Goal: Transaction & Acquisition: Subscribe to service/newsletter

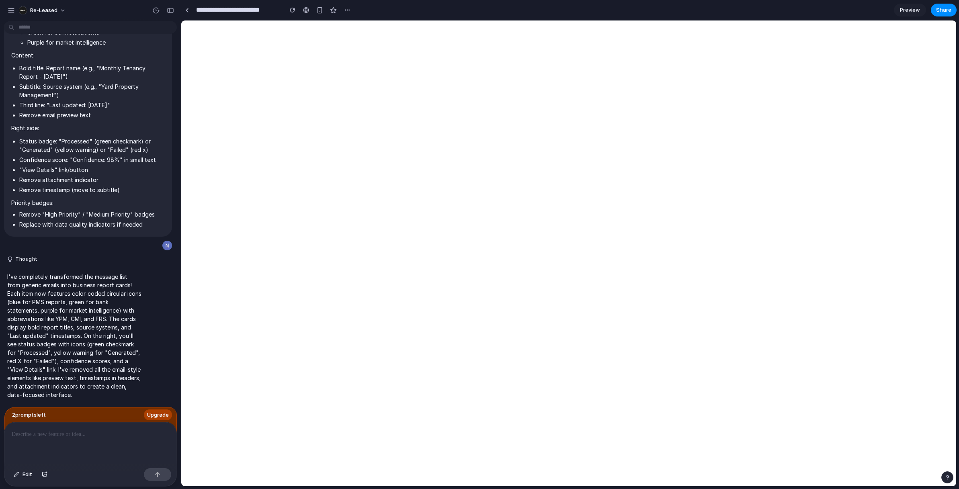
scroll to position [940, 0]
click at [162, 412] on span "Upgrade" at bounding box center [158, 415] width 22 height 8
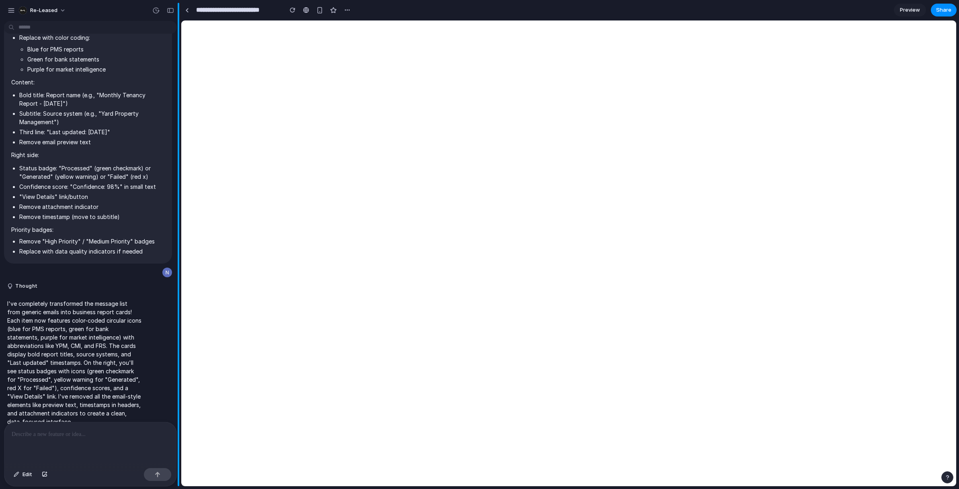
scroll to position [925, 0]
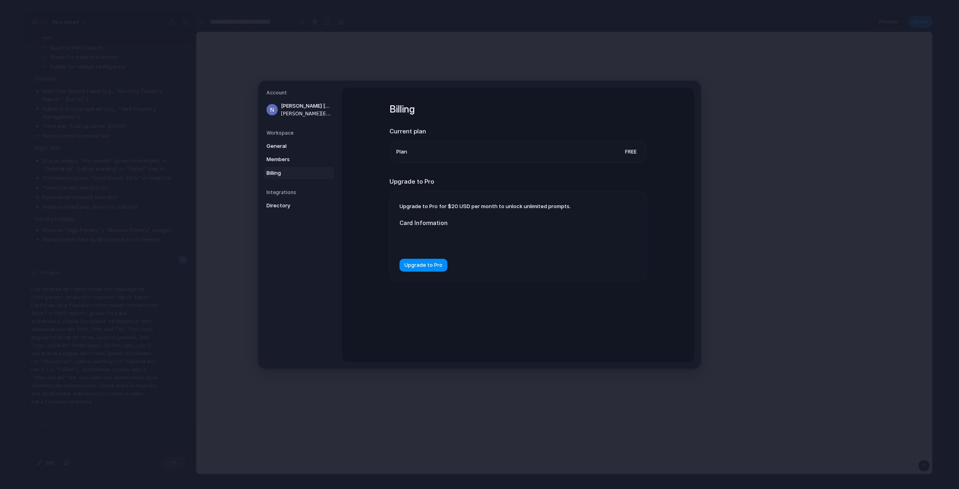
drag, startPoint x: 449, startPoint y: 207, endPoint x: 572, endPoint y: 206, distance: 122.6
click at [551, 204] on span "Upgrade to Pro for $20 USD per month to unlock unlimited prompts." at bounding box center [485, 206] width 171 height 6
drag, startPoint x: 557, startPoint y: 206, endPoint x: 369, endPoint y: 199, distance: 188.3
click at [369, 199] on div "Billing Current plan Plan Free Upgrade to Pro Upgrade to Pro for $20 USD per mo…" at bounding box center [518, 225] width 352 height 275
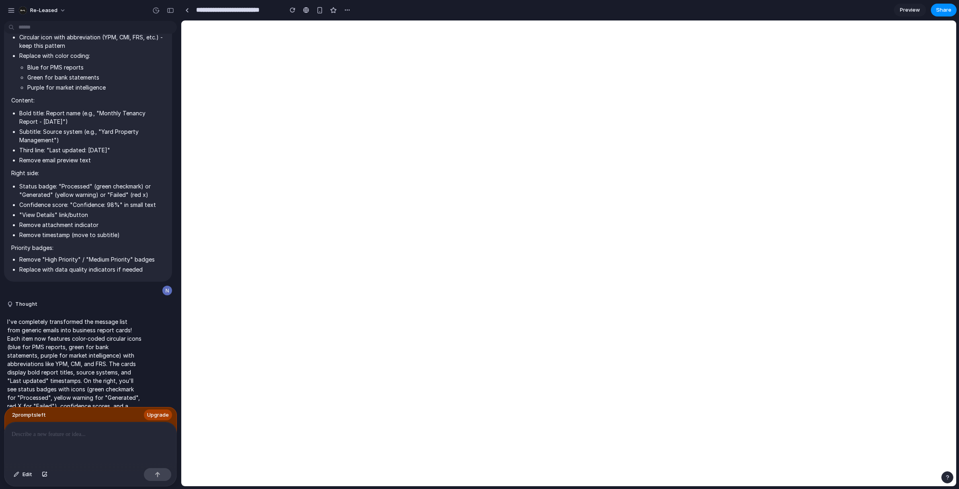
scroll to position [940, 0]
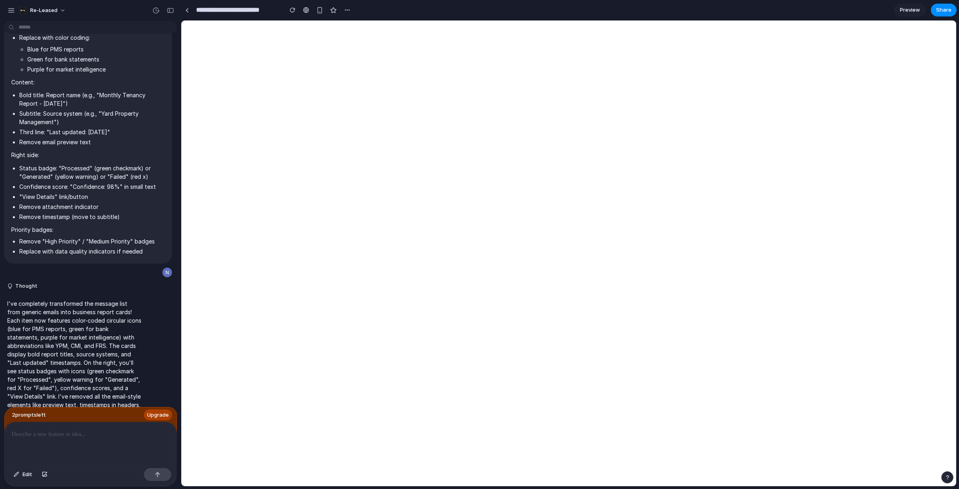
scroll to position [940, 0]
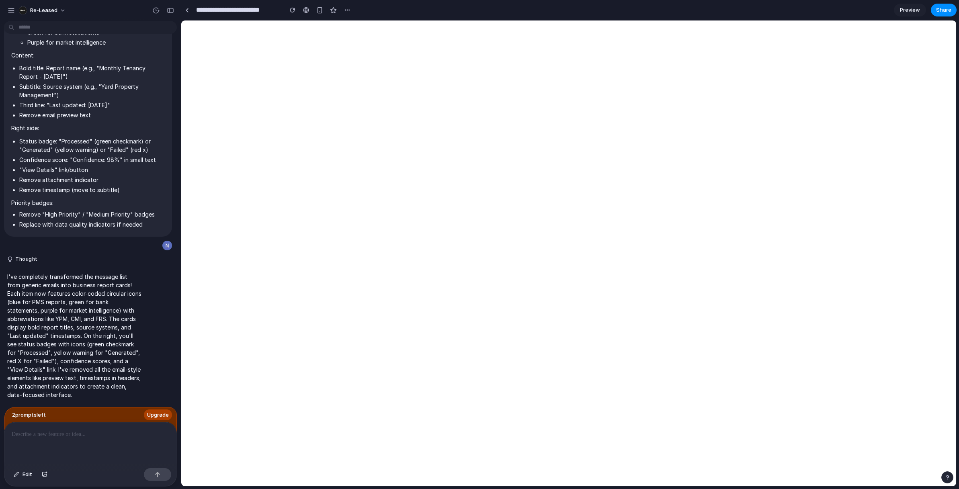
click at [29, 443] on div at bounding box center [90, 444] width 172 height 43
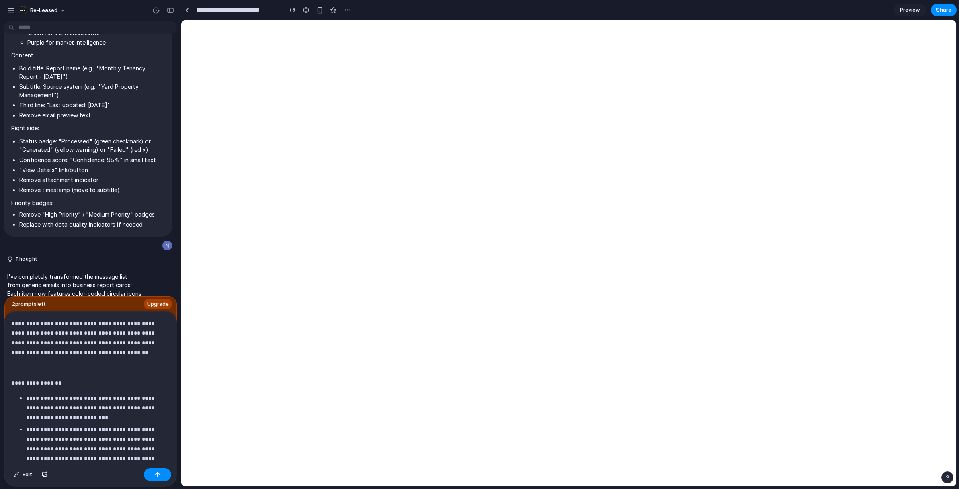
click at [42, 371] on p at bounding box center [91, 368] width 158 height 10
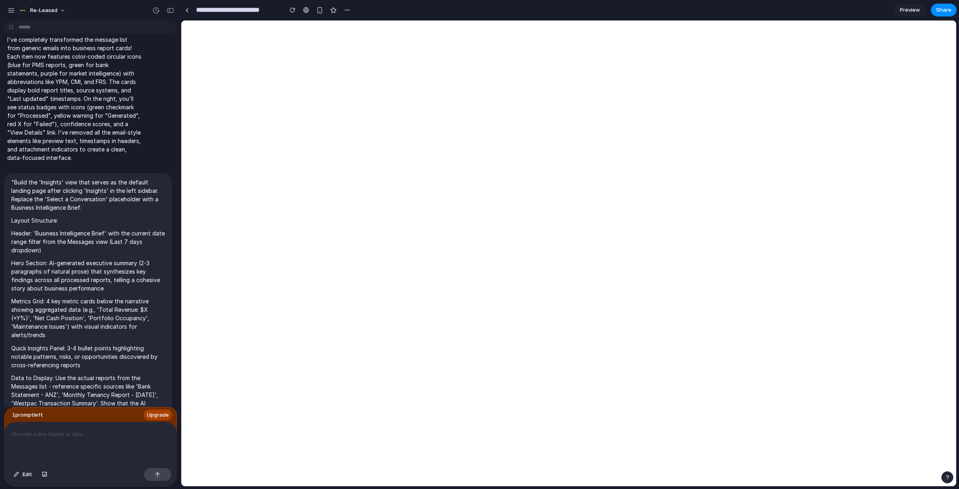
scroll to position [1260, 0]
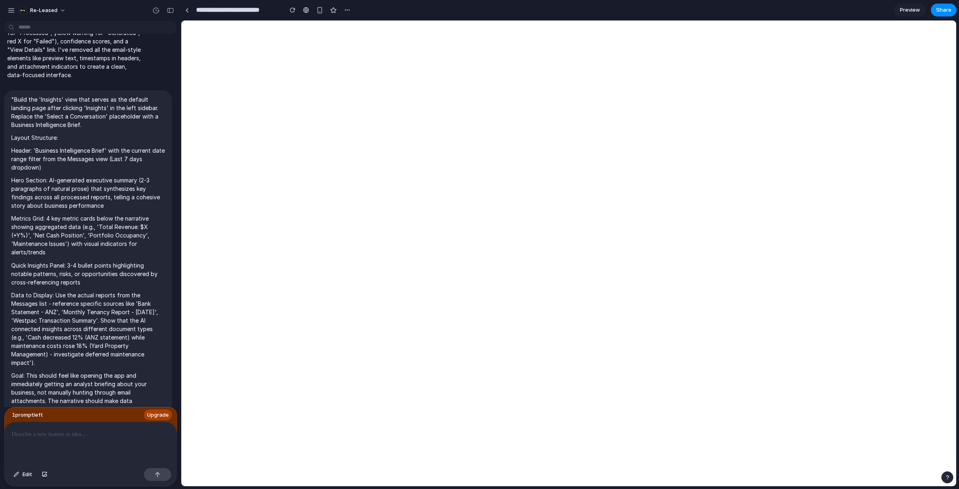
drag, startPoint x: 12, startPoint y: 100, endPoint x: 103, endPoint y: 343, distance: 258.8
click at [103, 343] on span ""Build the 'Insights' view that serves as the default landing page after clicki…" at bounding box center [88, 254] width 154 height 318
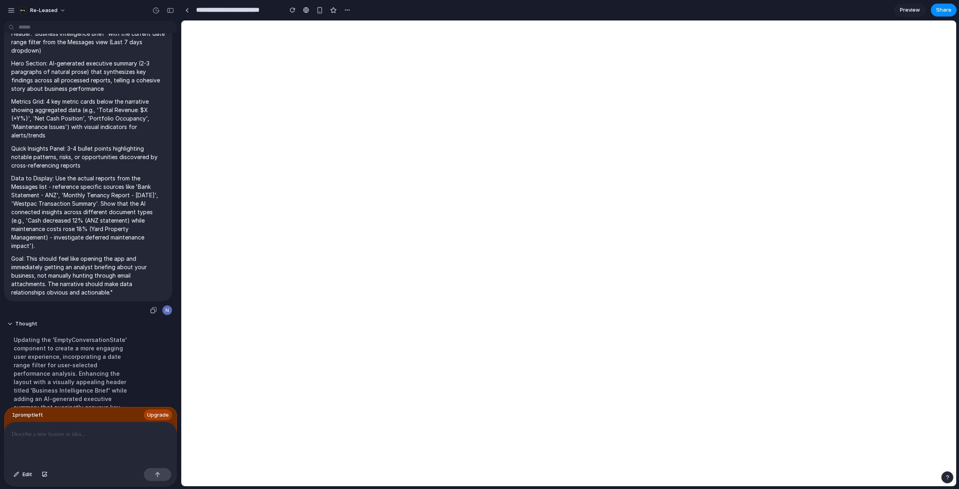
scroll to position [1394, 0]
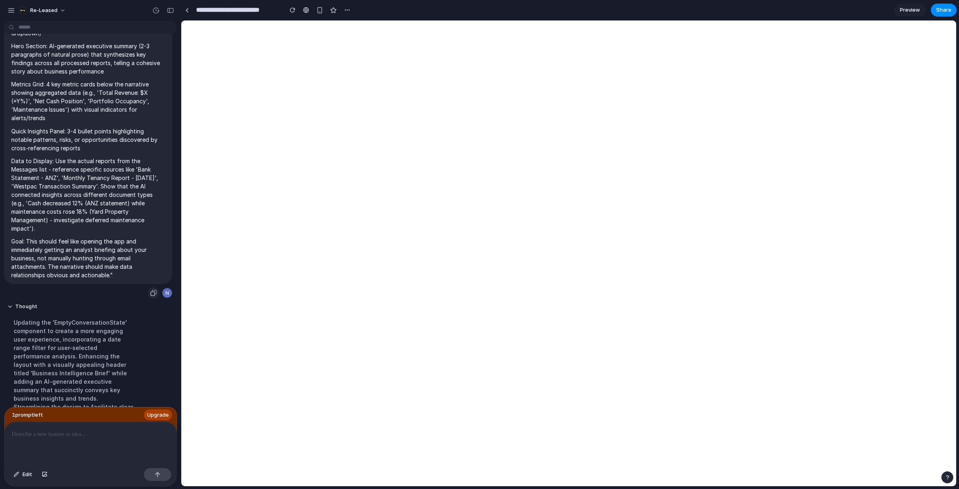
click at [153, 294] on div "button" at bounding box center [153, 293] width 6 height 6
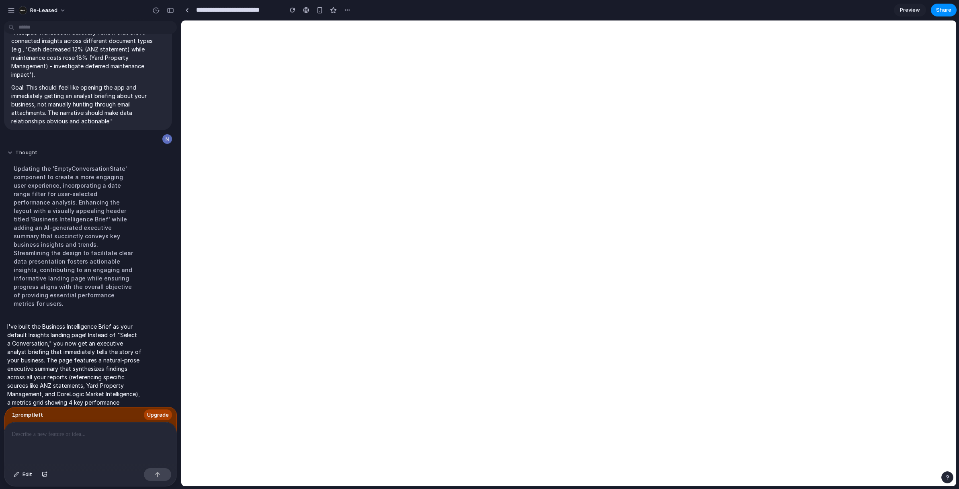
scroll to position [1607, 0]
